Goal: Check status: Check status

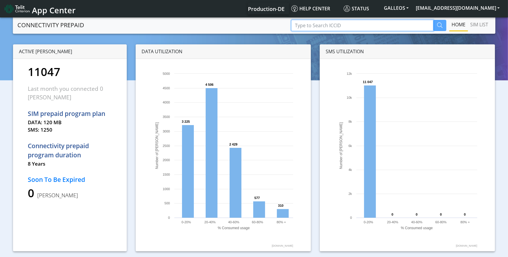
click at [338, 26] on input "Type to Search ICCID" at bounding box center [362, 25] width 142 height 11
paste input "89358151000008101795"
type input "89358151000008101795"
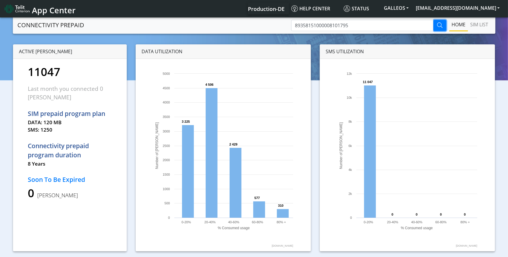
click at [442, 25] on icon "button" at bounding box center [439, 24] width 5 height 5
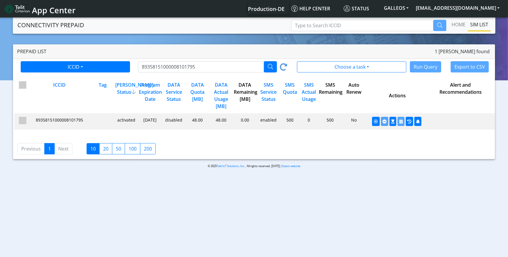
click at [73, 126] on div "0c1c15c82535a43303b7aa3d528bd323 undefined 89358151000008101795" at bounding box center [58, 121] width 63 height 9
click at [56, 124] on div "0c1c15c82535a43303b7aa3d528bd323 undefined 89358151000008101795" at bounding box center [58, 121] width 63 height 9
click at [395, 124] on button "button" at bounding box center [393, 121] width 7 height 9
